Goal: Task Accomplishment & Management: Complete application form

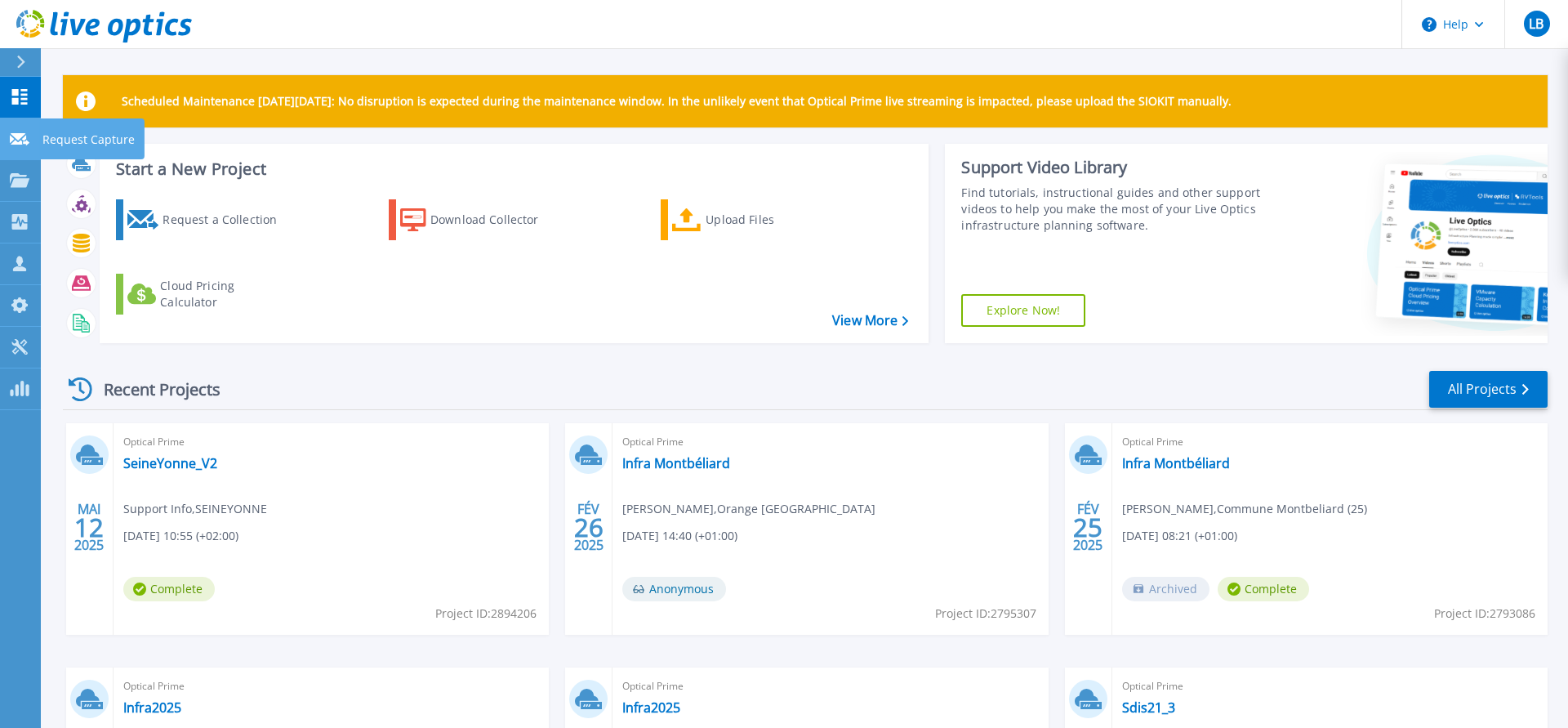
click at [25, 143] on icon at bounding box center [20, 139] width 20 height 12
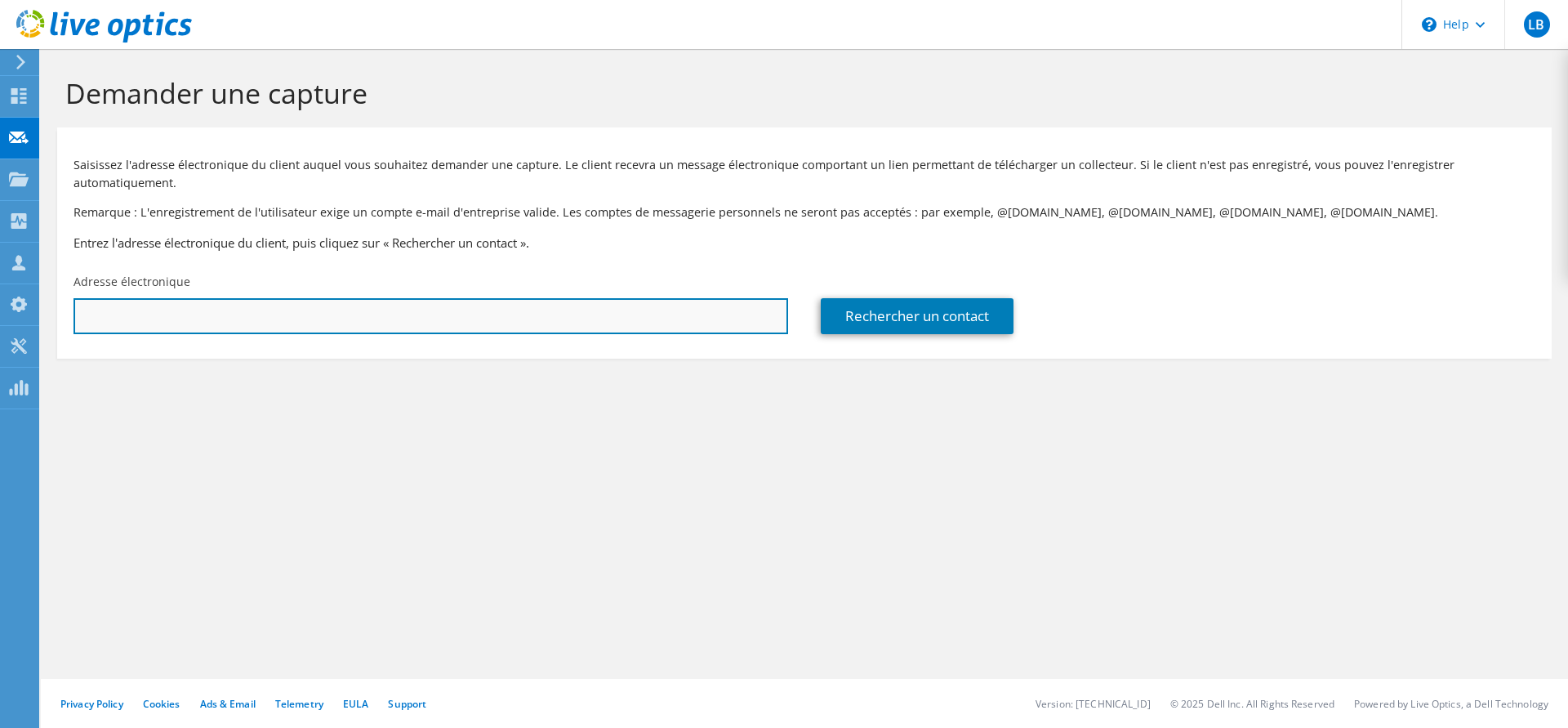
click at [237, 309] on input "text" at bounding box center [431, 316] width 714 height 36
paste input "[EMAIL_ADDRESS][DOMAIN_NAME]"
type input "[EMAIL_ADDRESS][DOMAIN_NAME]"
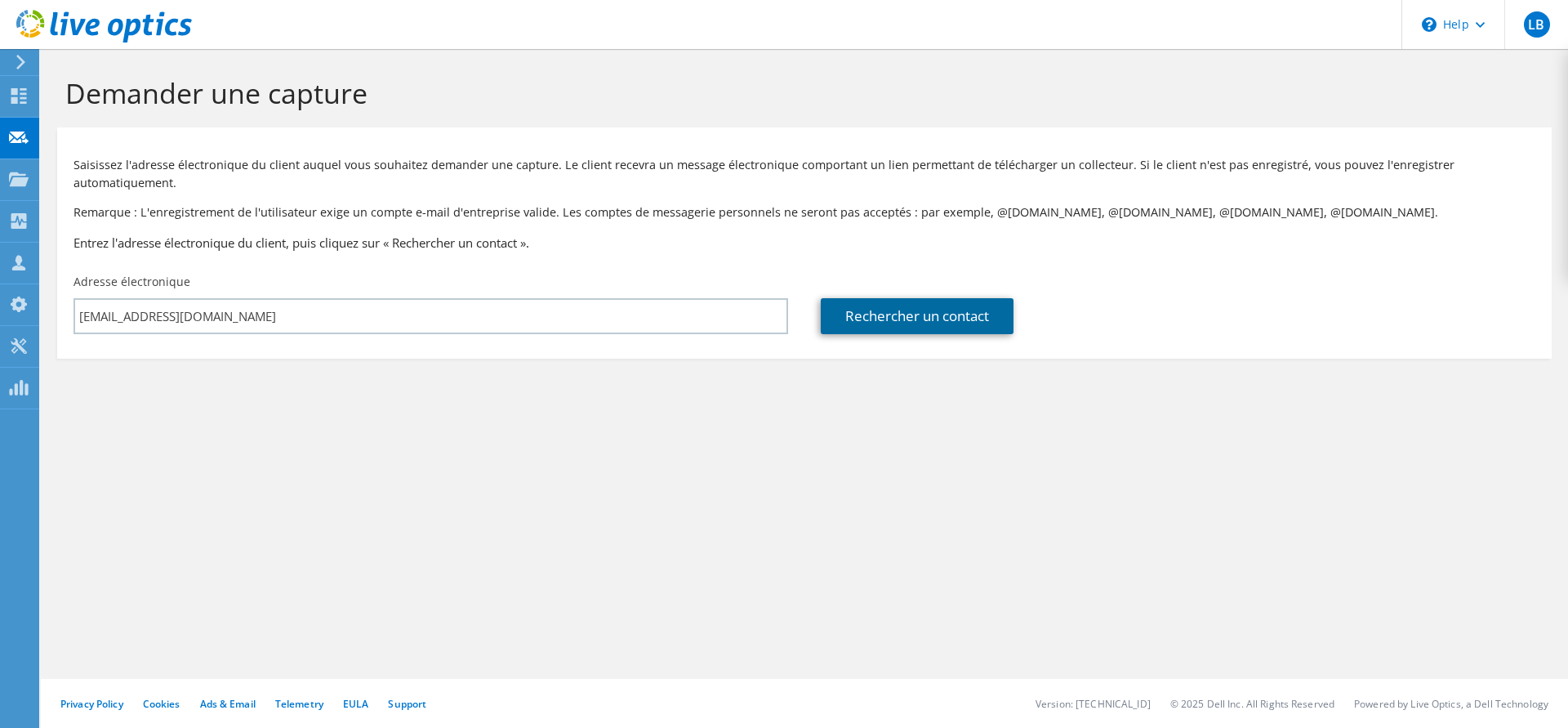
click at [932, 327] on link "Rechercher un contact" at bounding box center [916, 316] width 193 height 36
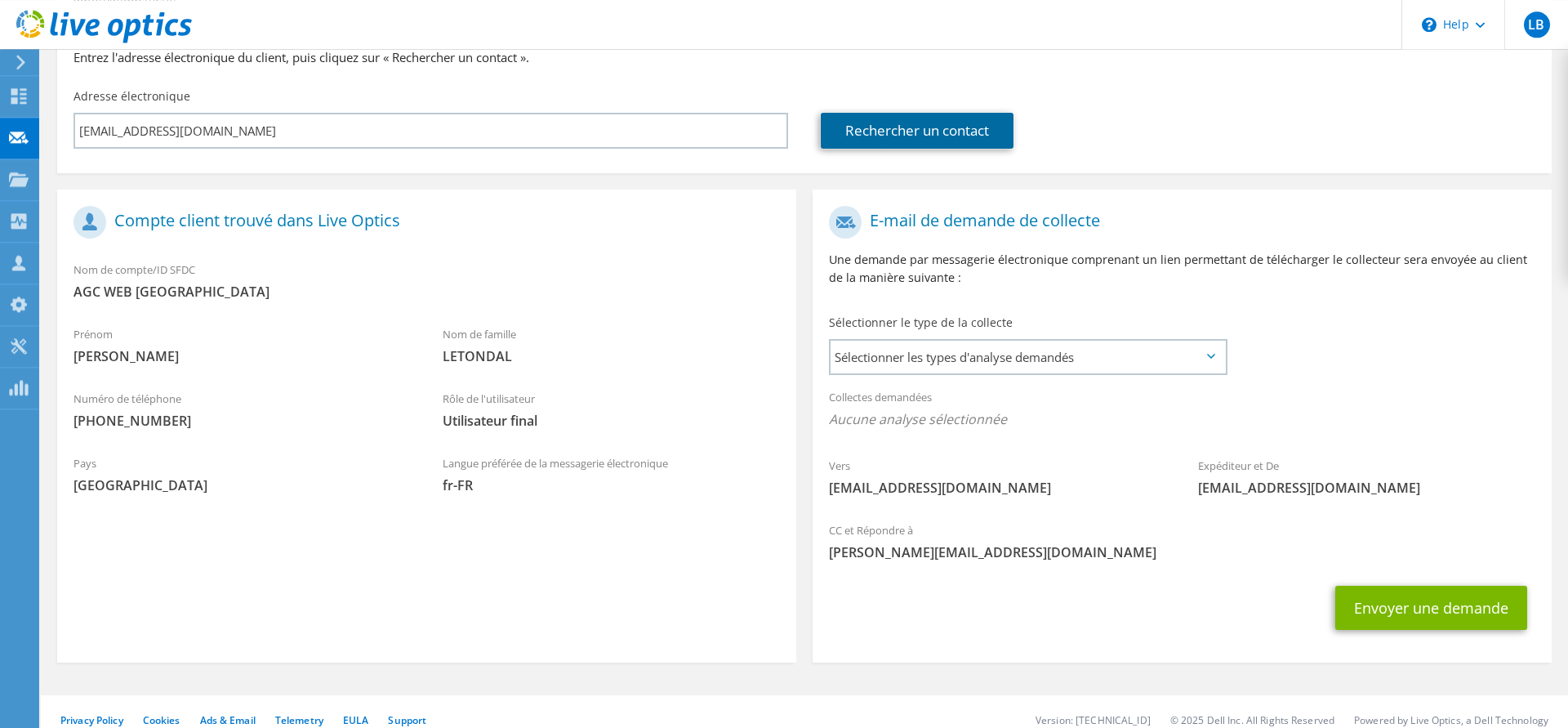
scroll to position [202, 0]
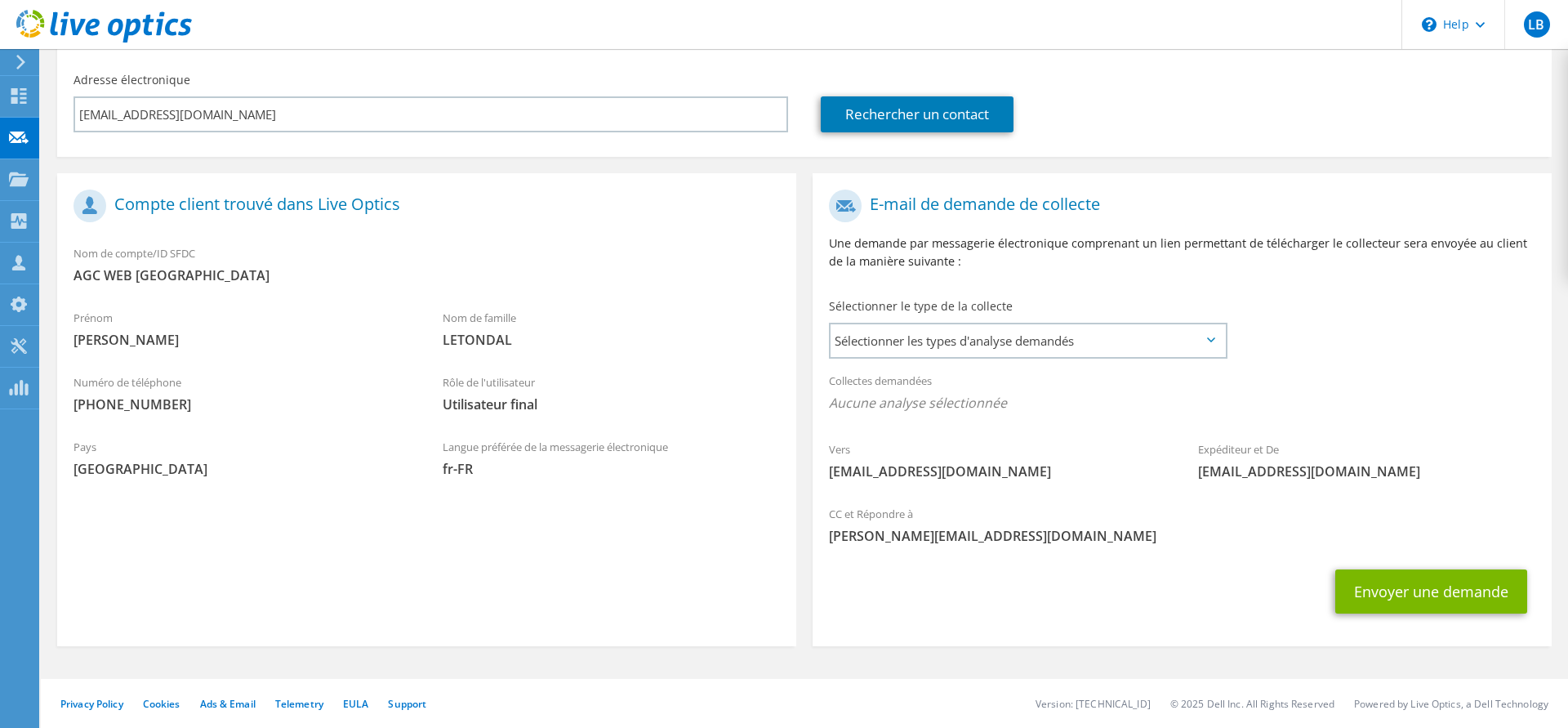
click at [1149, 568] on div "Envoyer une demande" at bounding box center [1182, 591] width 739 height 60
click at [1042, 341] on span "Sélectionner les types d'analyse demandés" at bounding box center [1028, 340] width 395 height 33
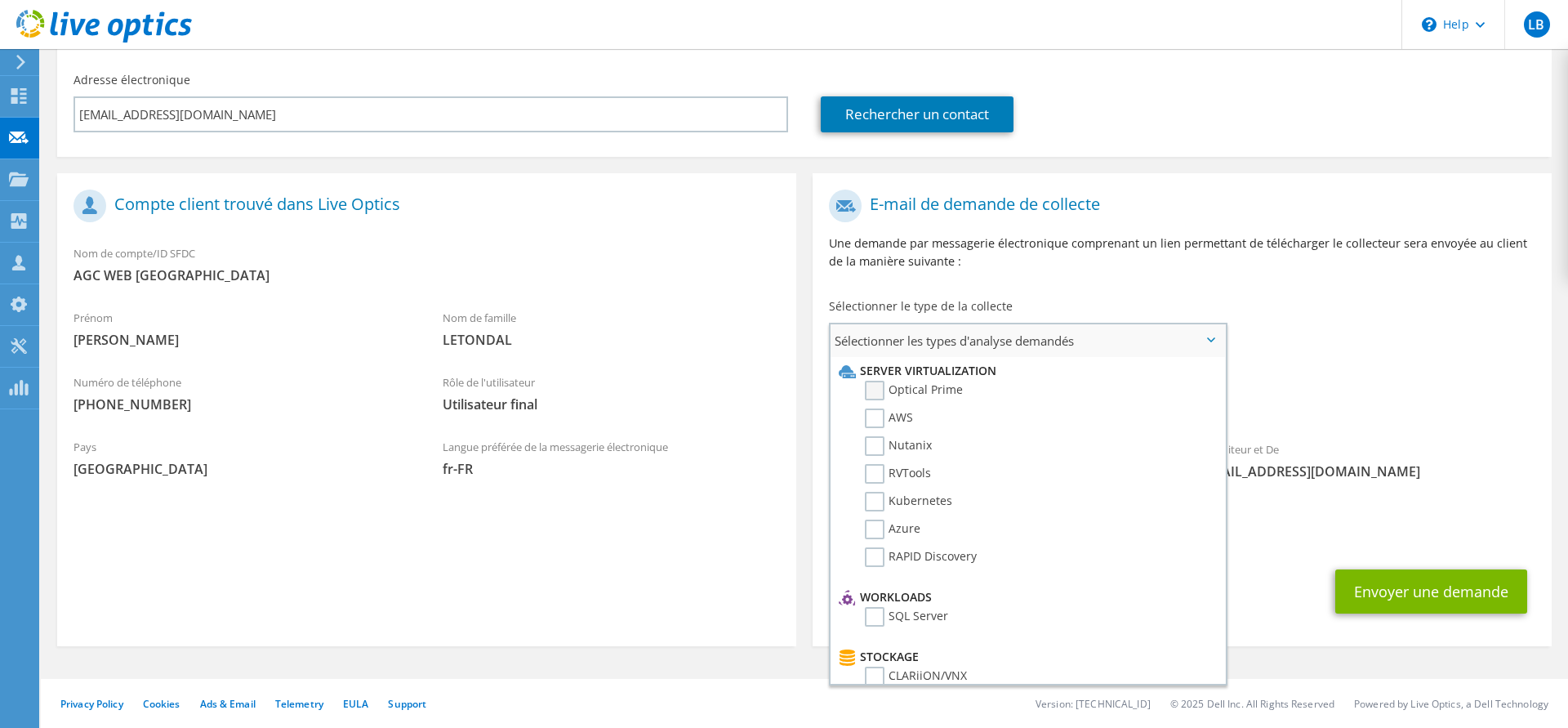
click at [883, 389] on label "Optical Prime" at bounding box center [914, 390] width 98 height 20
click at [0, 0] on input "Optical Prime" at bounding box center [0, 0] width 0 height 0
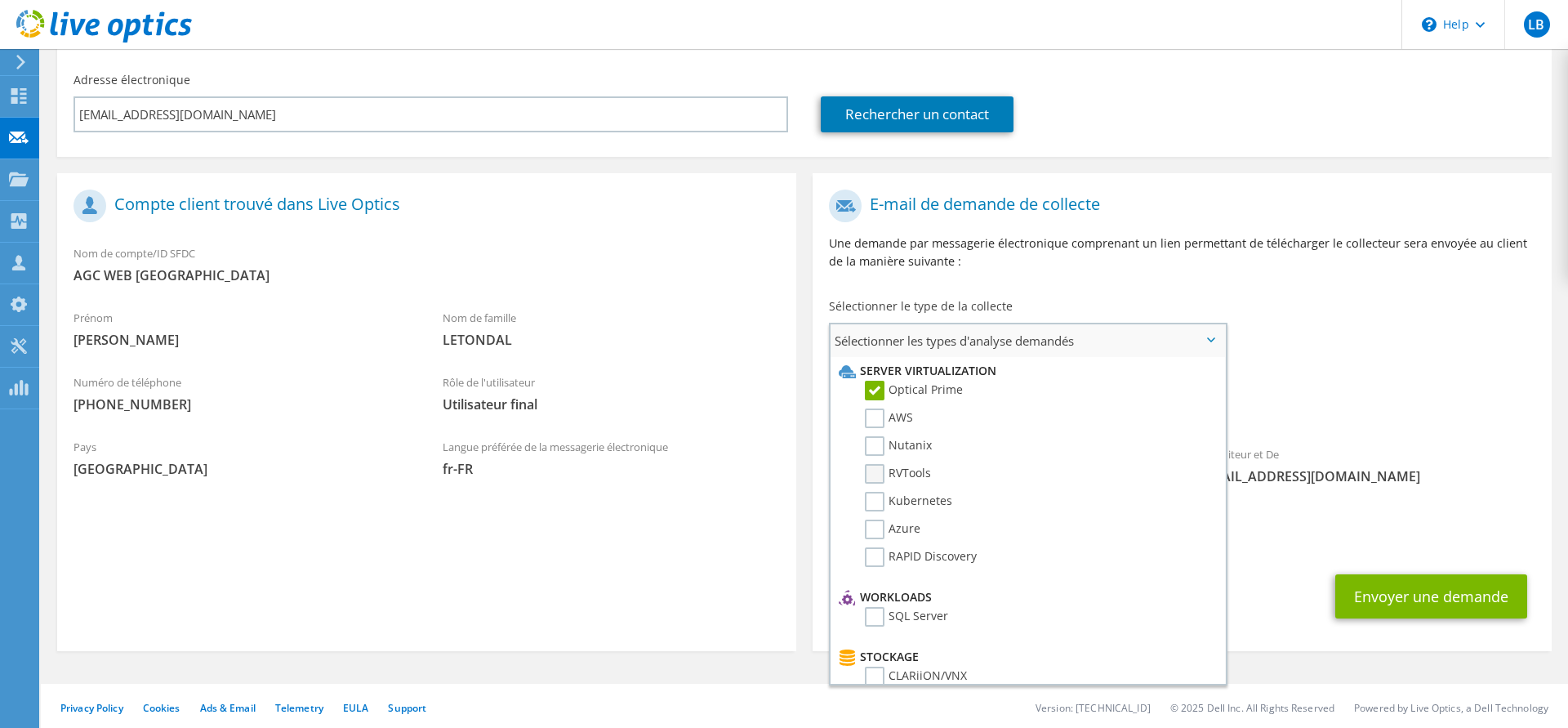
click at [882, 478] on label "RVTools" at bounding box center [898, 473] width 66 height 20
click at [0, 0] on input "RVTools" at bounding box center [0, 0] width 0 height 0
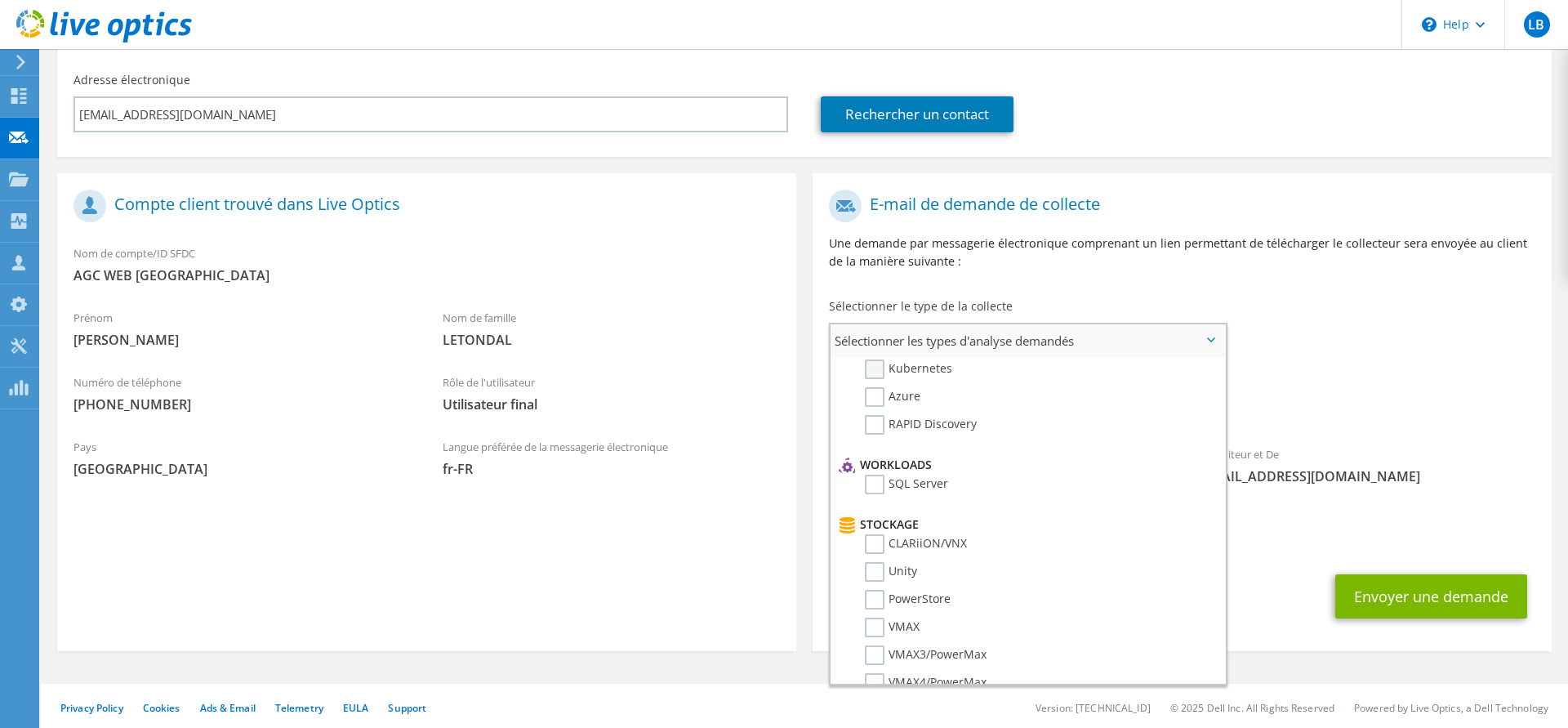
scroll to position [166, 0]
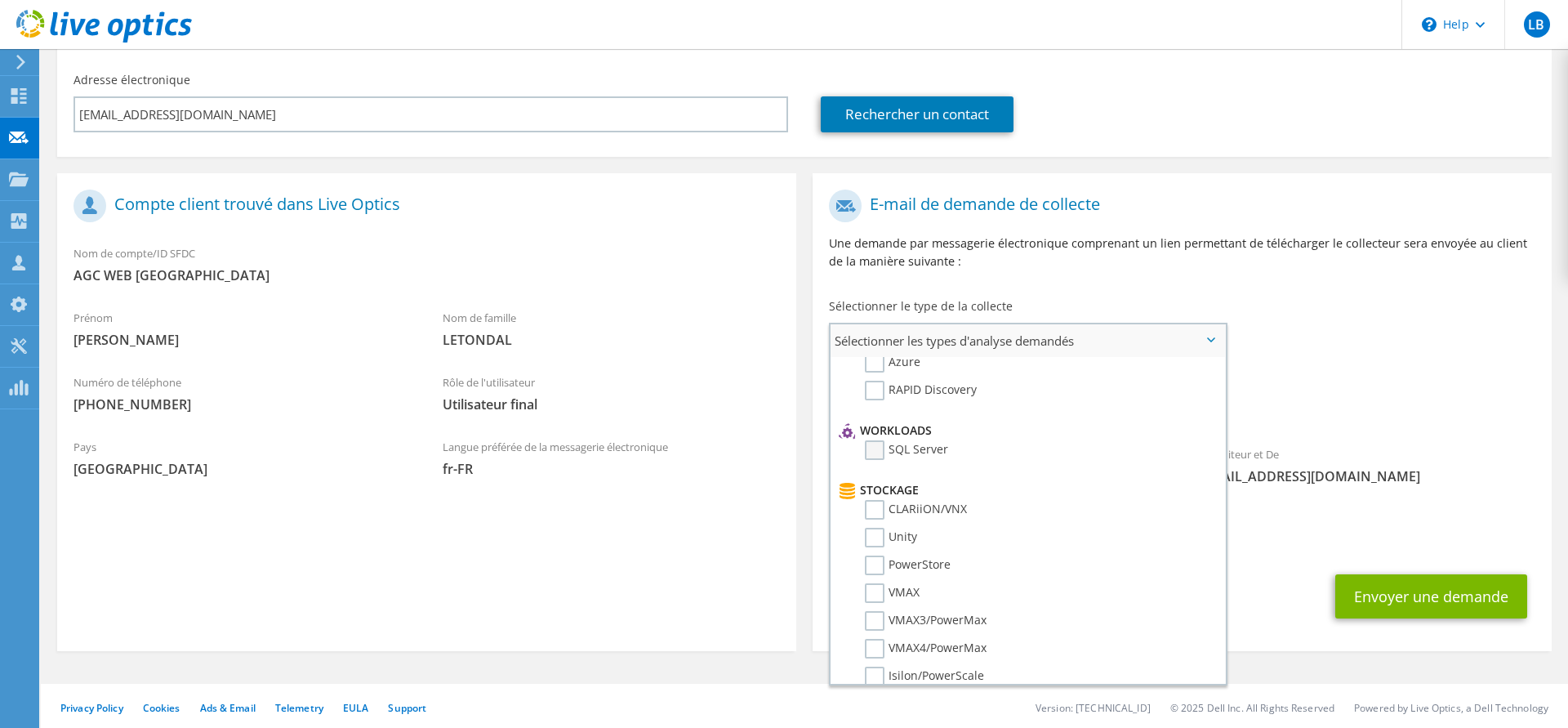
click at [922, 446] on label "SQL Server" at bounding box center [906, 450] width 83 height 20
click at [0, 0] on input "SQL Server" at bounding box center [0, 0] width 0 height 0
click at [932, 395] on label "PowerStore" at bounding box center [907, 398] width 86 height 20
click at [0, 0] on input "PowerStore" at bounding box center [0, 0] width 0 height 0
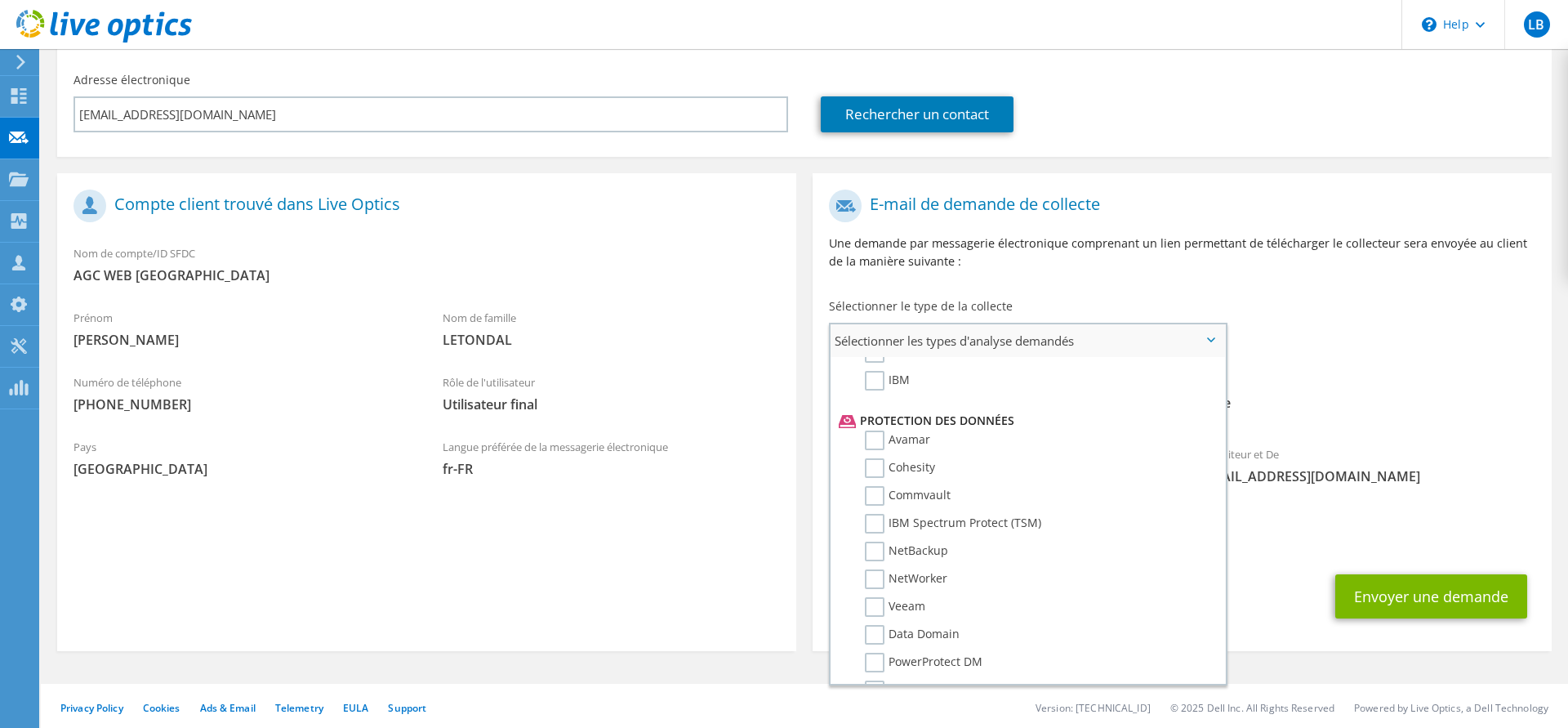
scroll to position [667, 0]
click at [906, 601] on label "Veeam" at bounding box center [894, 596] width 60 height 20
click at [0, 0] on input "Veeam" at bounding box center [0, 0] width 0 height 0
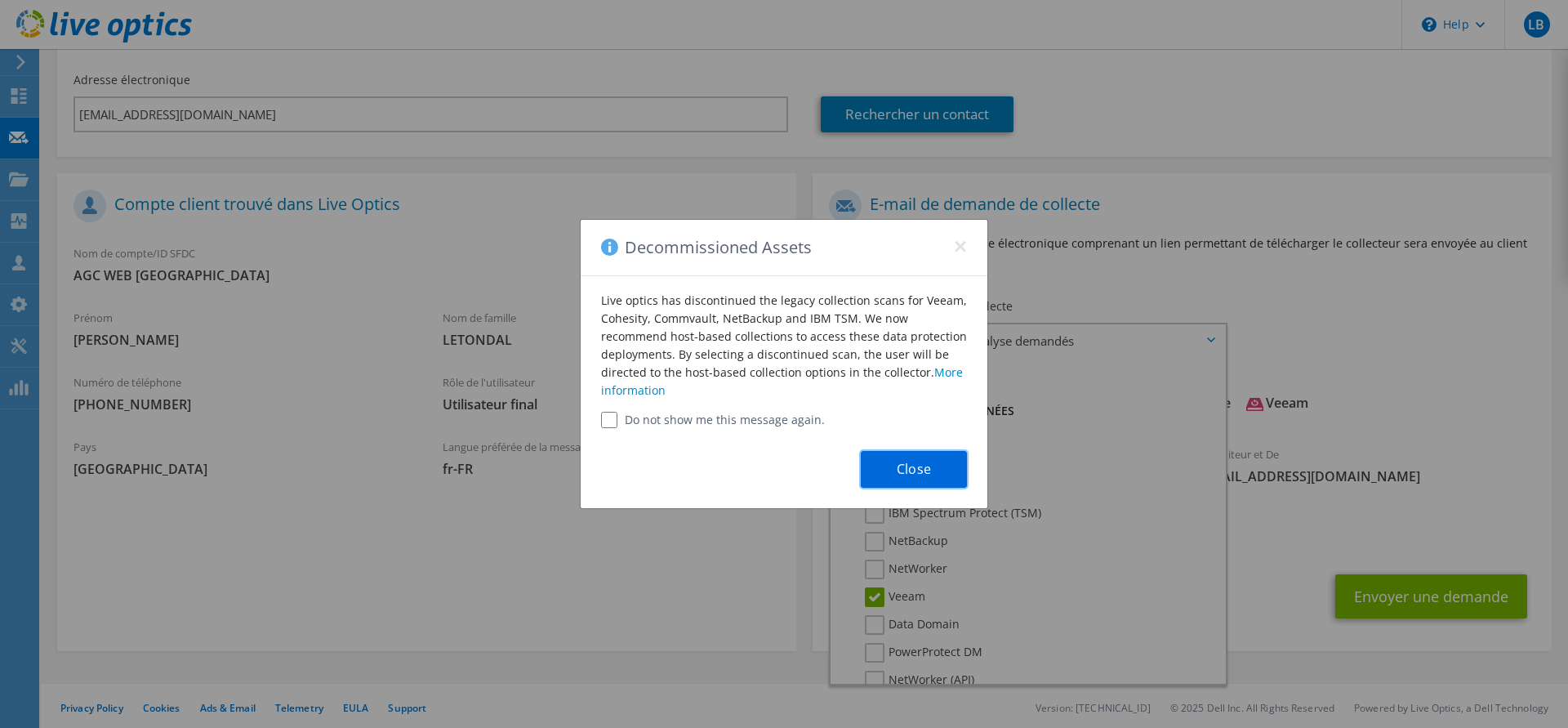
click at [924, 479] on button "Close" at bounding box center [914, 468] width 106 height 36
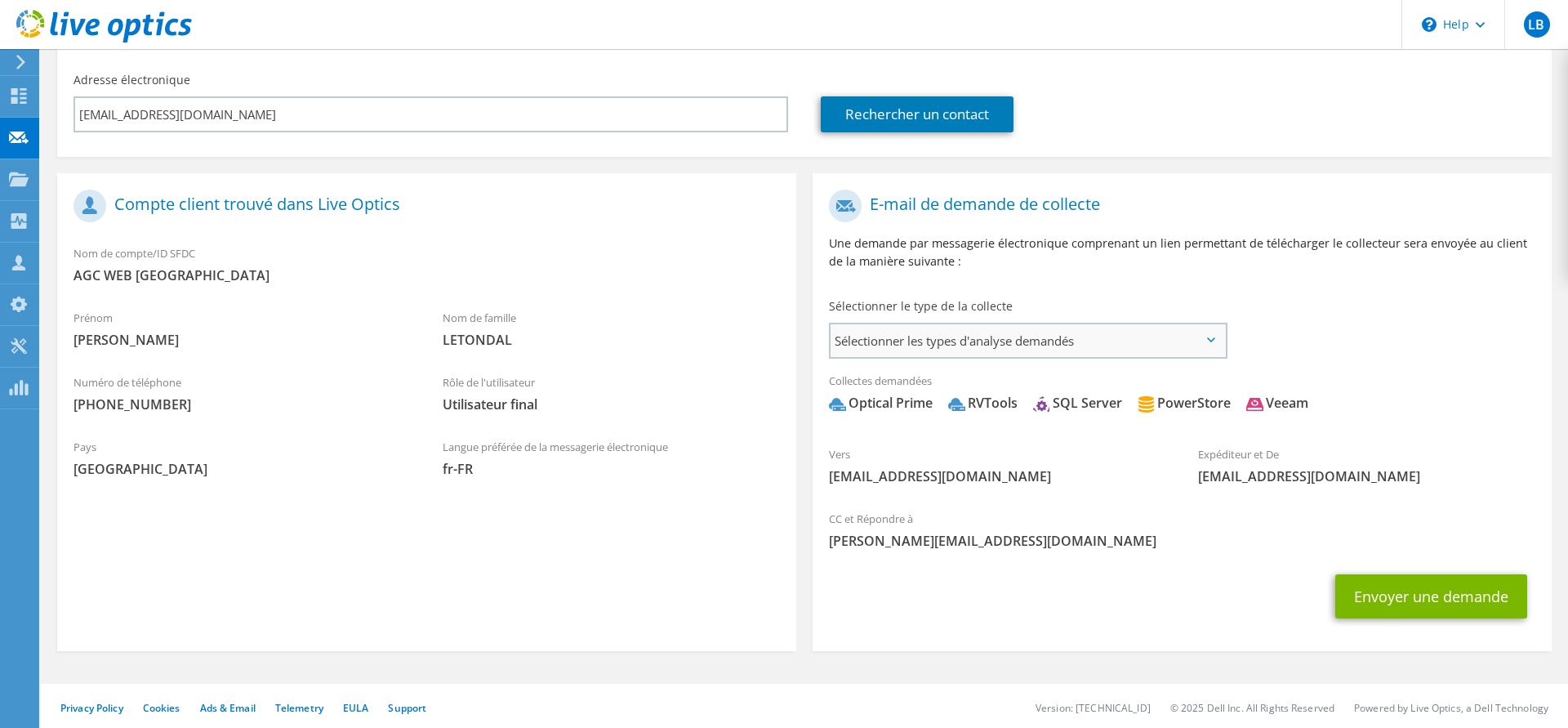
click at [972, 349] on span "Sélectionner les types d'analyse demandés" at bounding box center [1028, 340] width 395 height 33
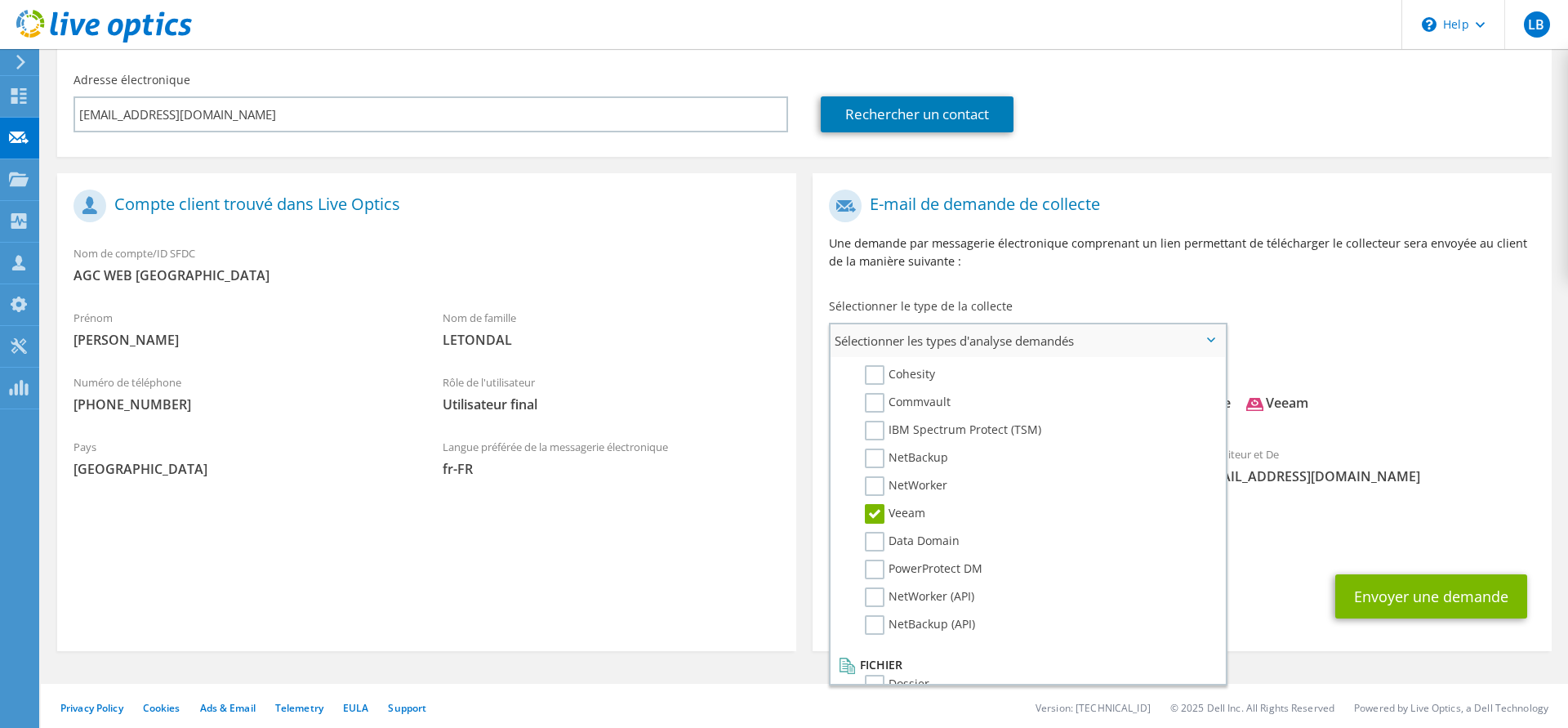
scroll to position [777, 0]
click at [909, 652] on label "Dossier" at bounding box center [897, 657] width 64 height 20
click at [0, 0] on input "Dossier" at bounding box center [0, 0] width 0 height 0
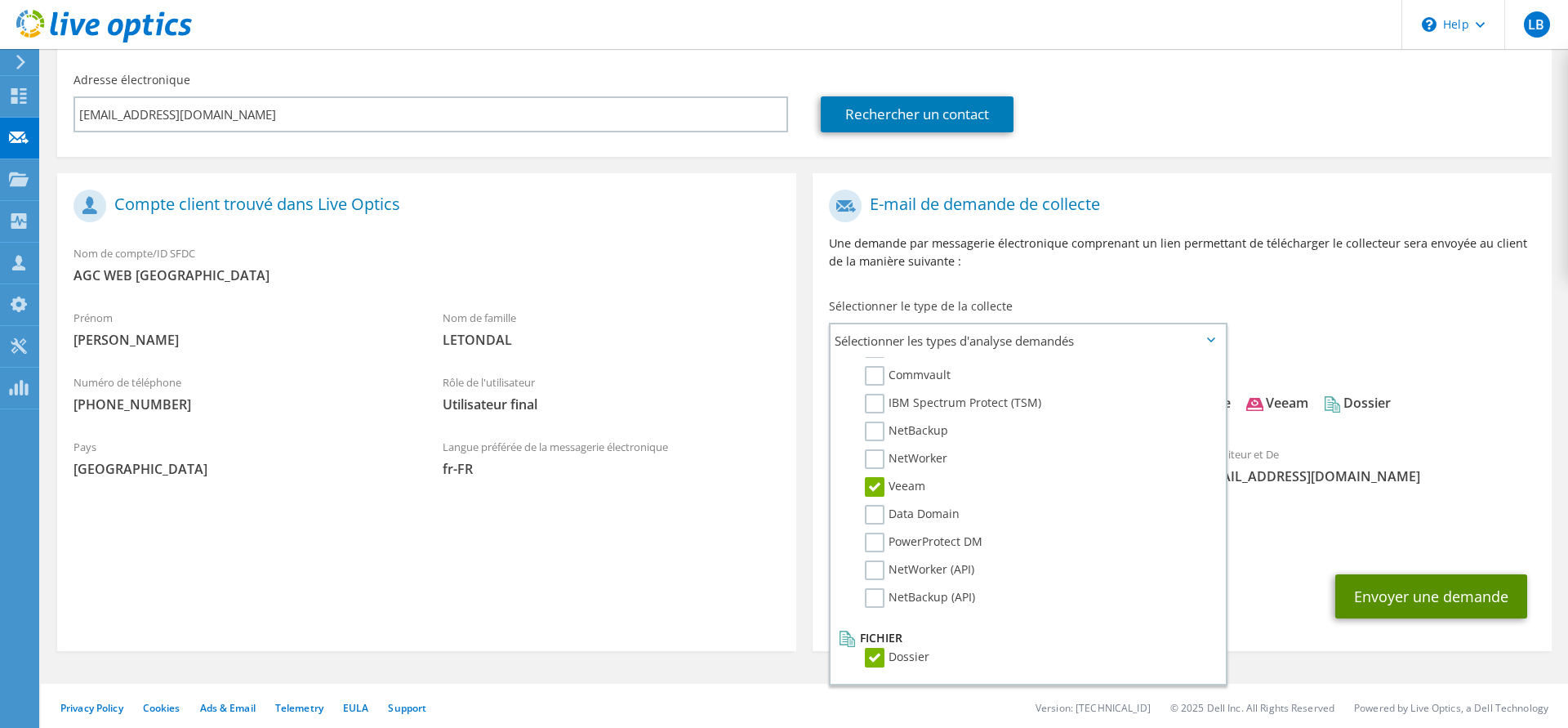
click at [1397, 597] on button "Envoyer une demande" at bounding box center [1431, 596] width 192 height 44
